Goal: Task Accomplishment & Management: Complete application form

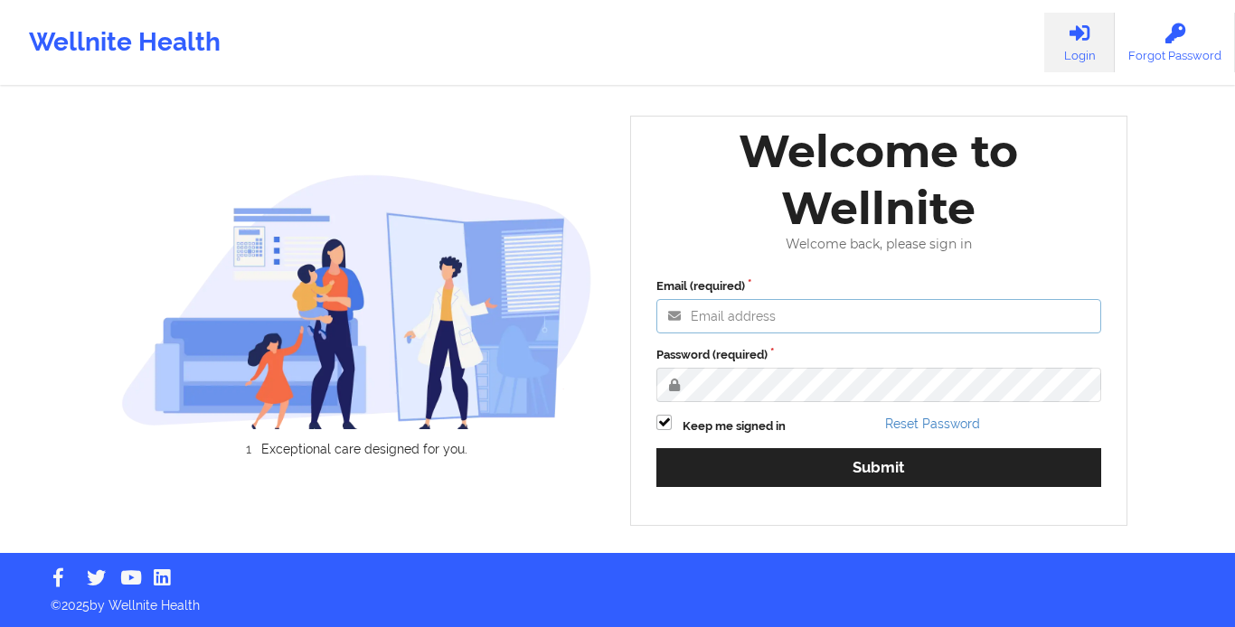
click at [649, 326] on input "Email (required)" at bounding box center [878, 316] width 445 height 34
type input "[EMAIL_ADDRESS][DOMAIN_NAME]"
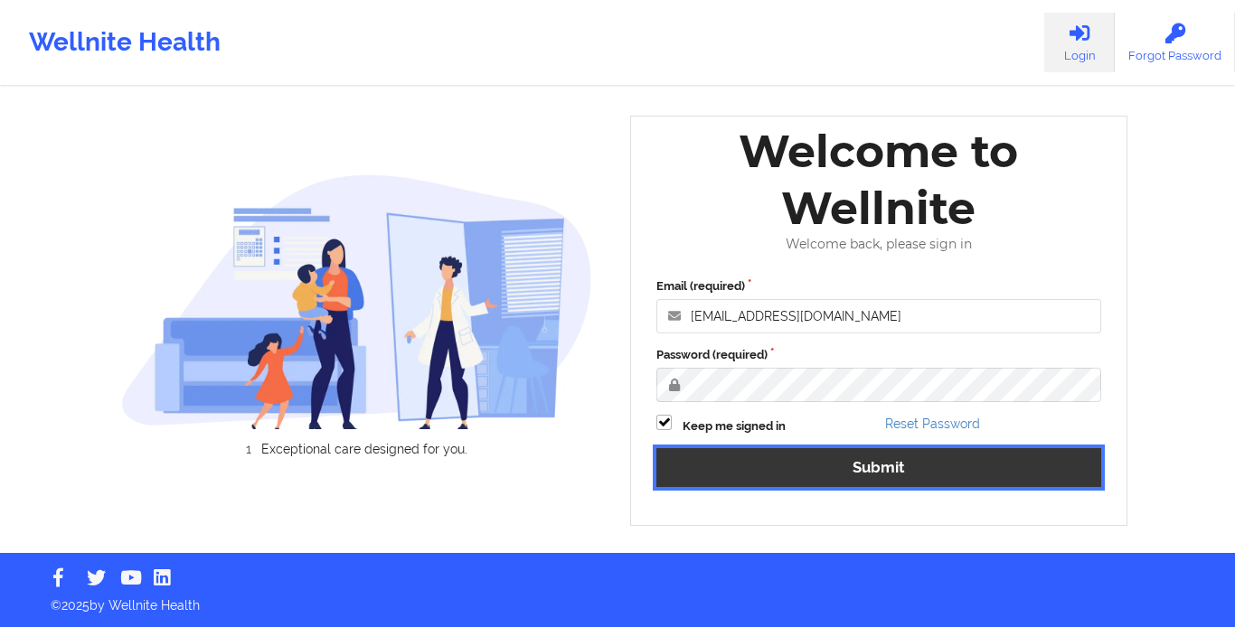
click at [649, 465] on button "Submit" at bounding box center [878, 467] width 445 height 39
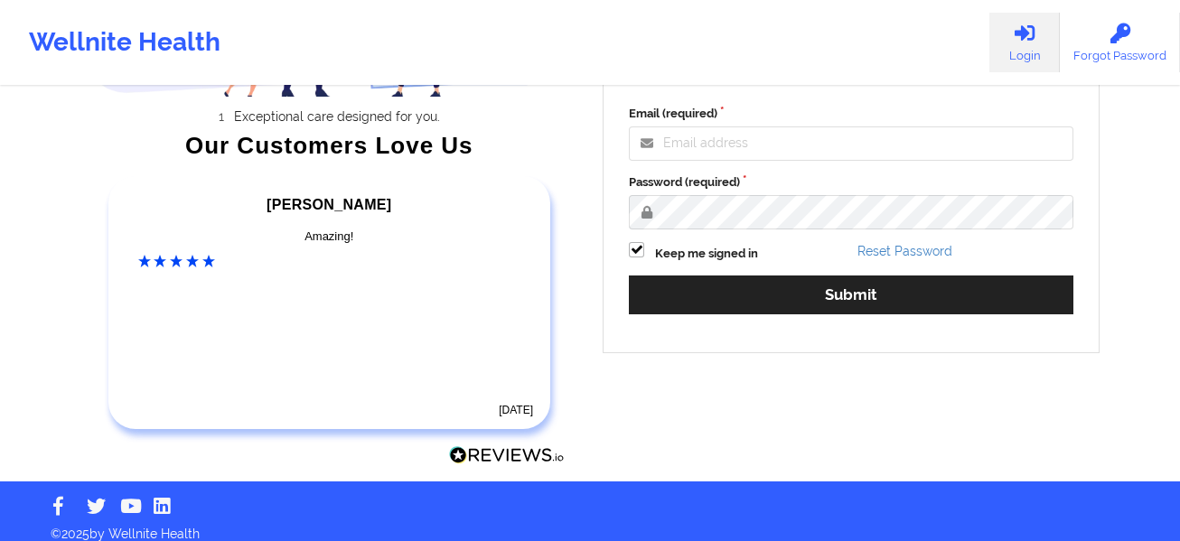
scroll to position [288, 0]
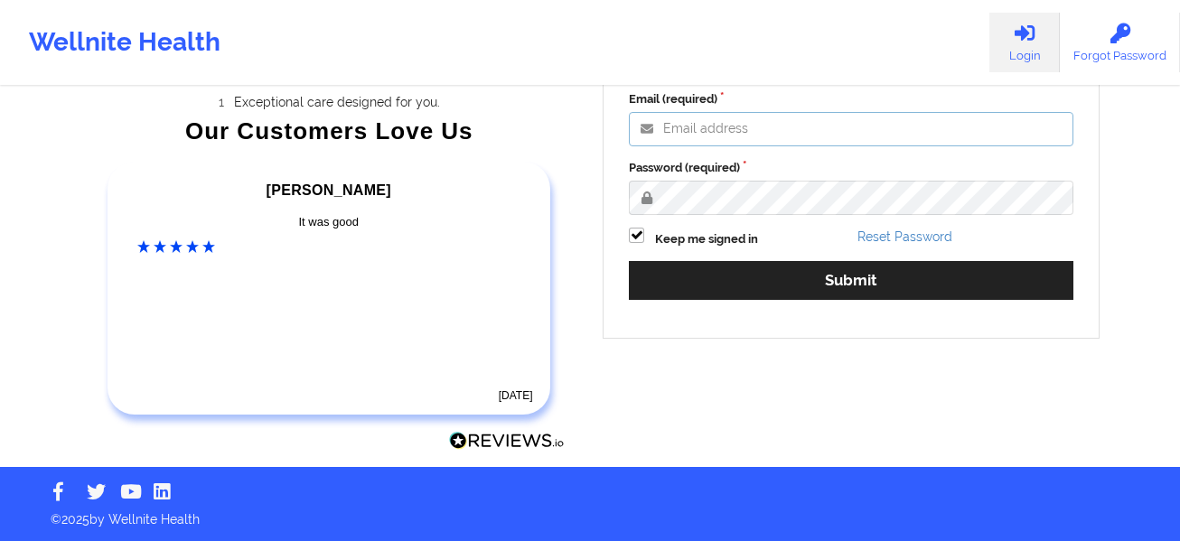
click at [942, 124] on input "Email (required)" at bounding box center [851, 129] width 445 height 34
type input "[EMAIL_ADDRESS][DOMAIN_NAME]"
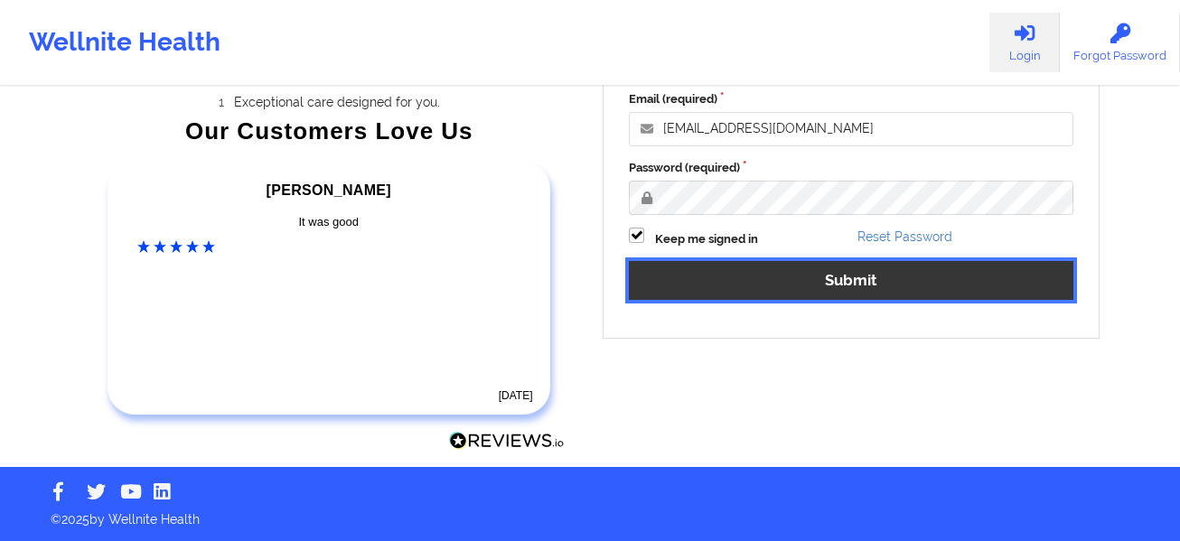
click at [897, 272] on button "Submit" at bounding box center [851, 280] width 445 height 39
